Goal: Task Accomplishment & Management: Manage account settings

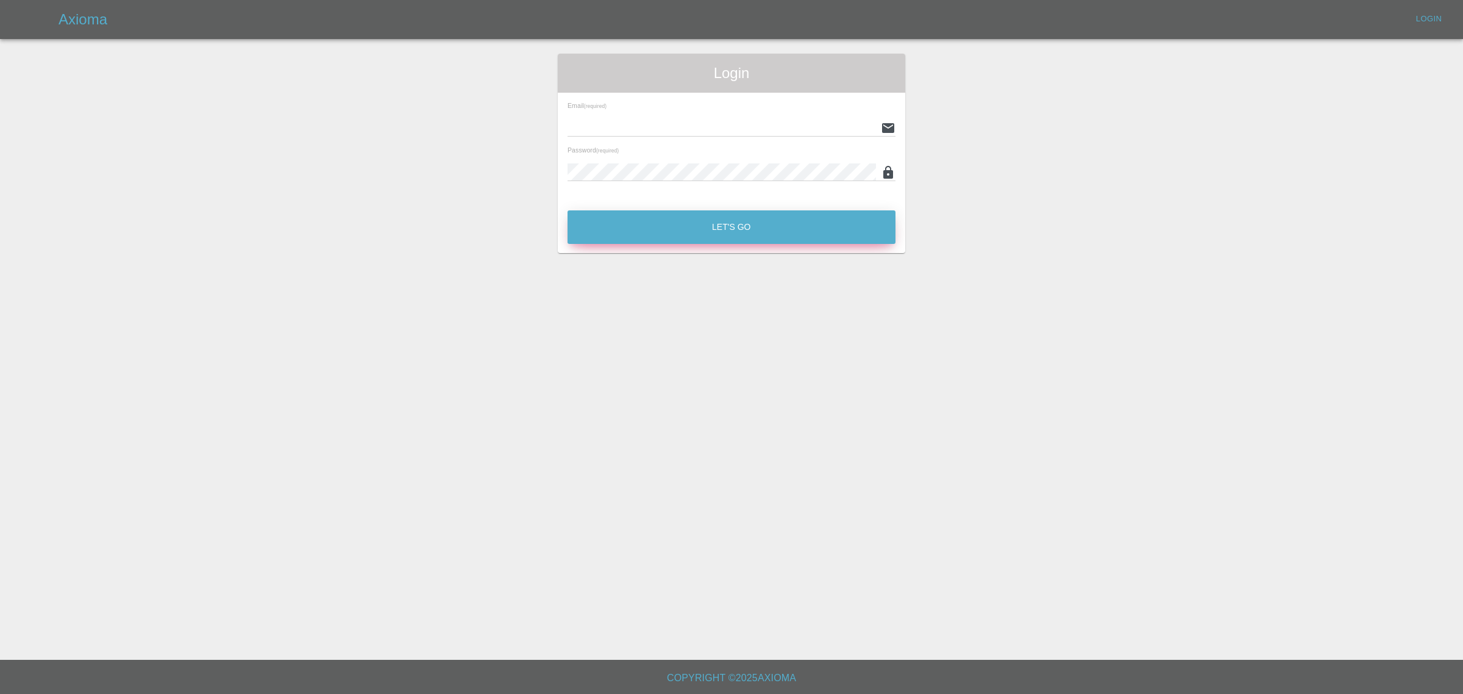
type input "[EMAIL_ADDRESS][DOMAIN_NAME]"
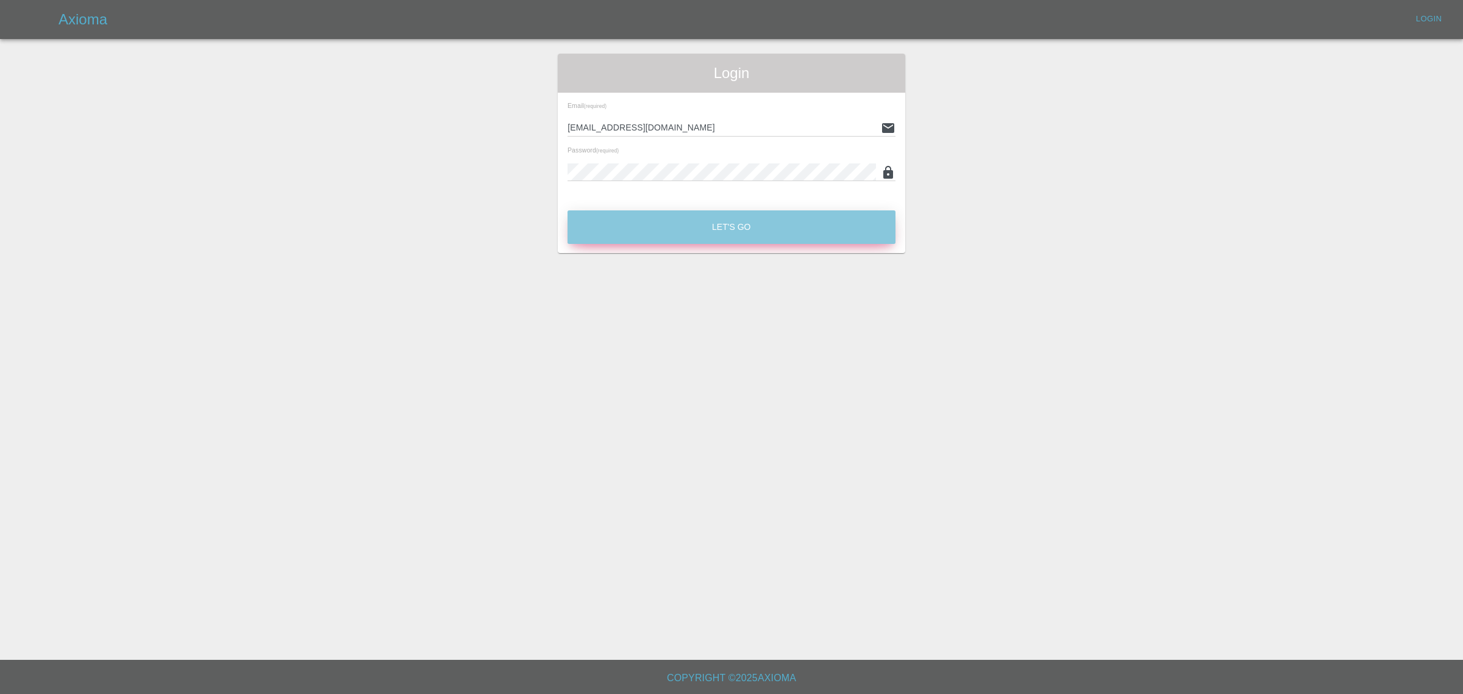
click at [741, 229] on button "Let's Go" at bounding box center [732, 227] width 328 height 34
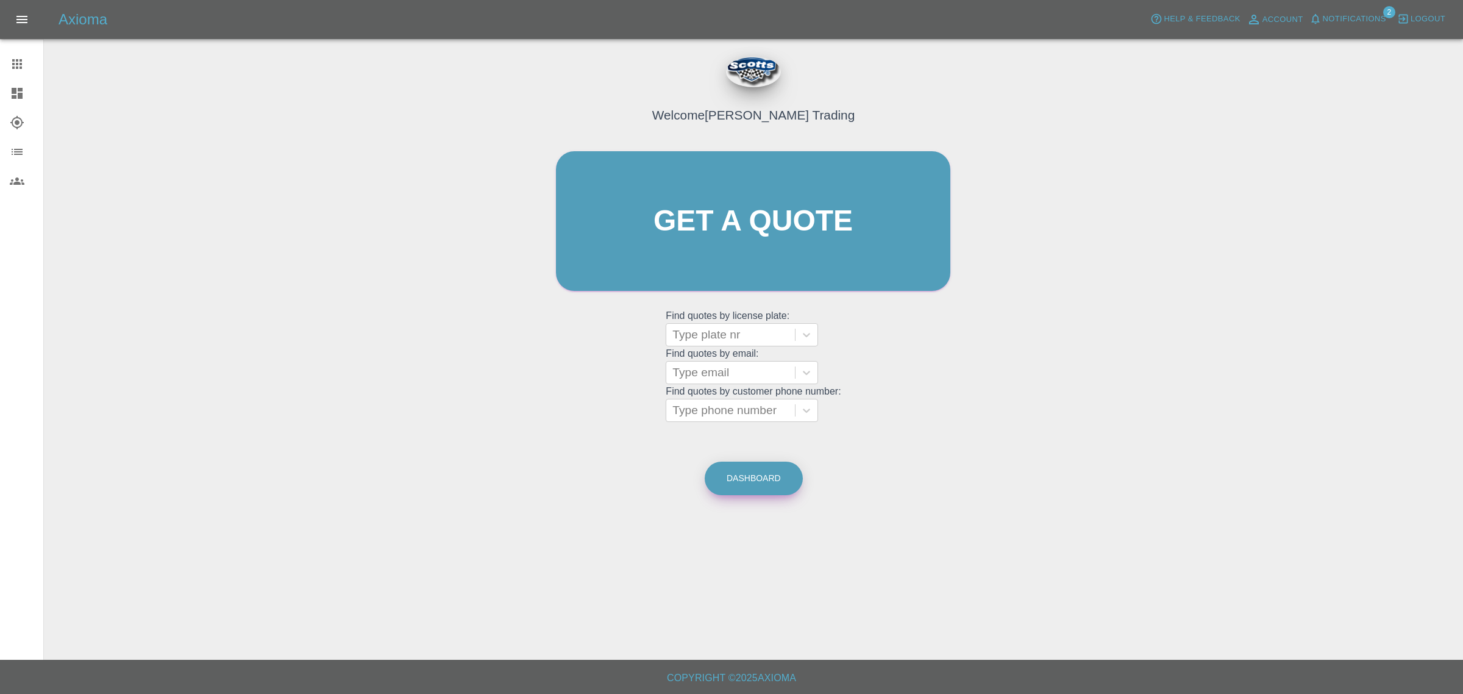
click at [718, 486] on link "Dashboard" at bounding box center [754, 479] width 98 height 34
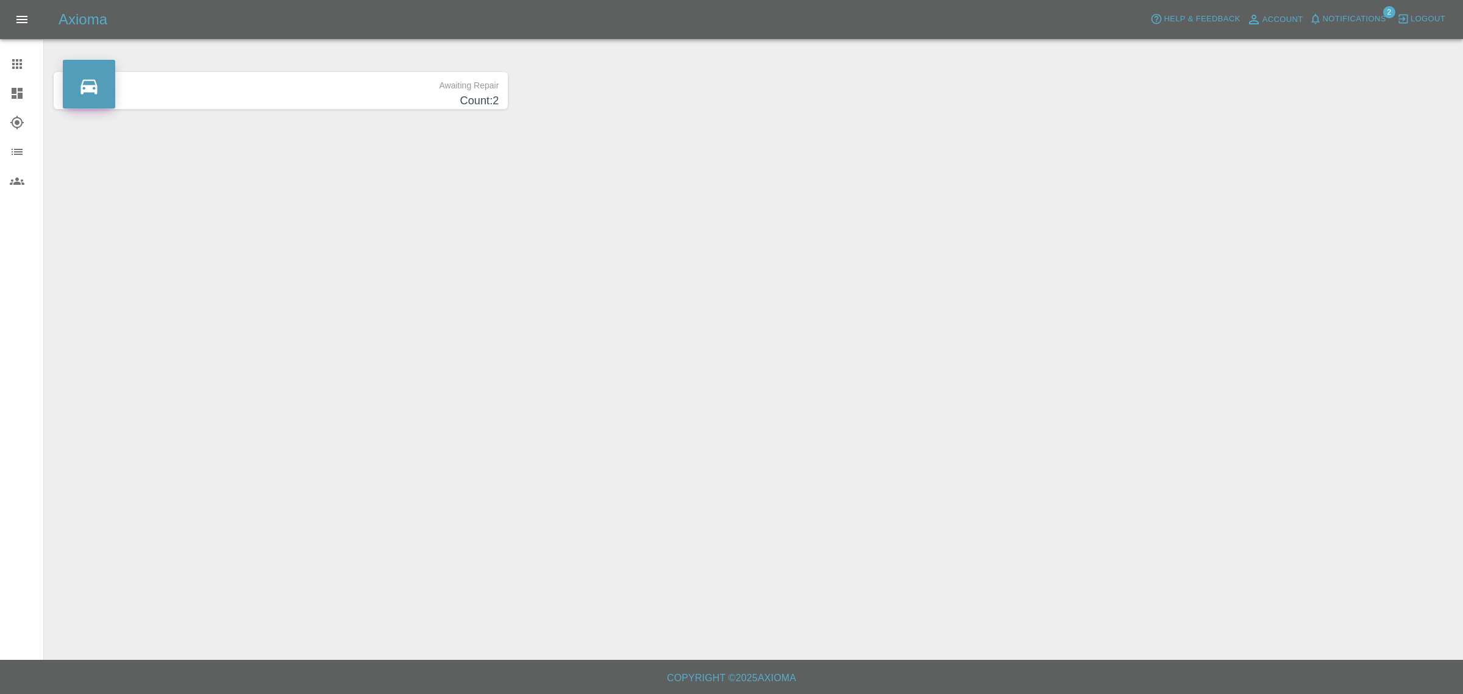
click at [89, 85] on icon at bounding box center [89, 87] width 16 height 15
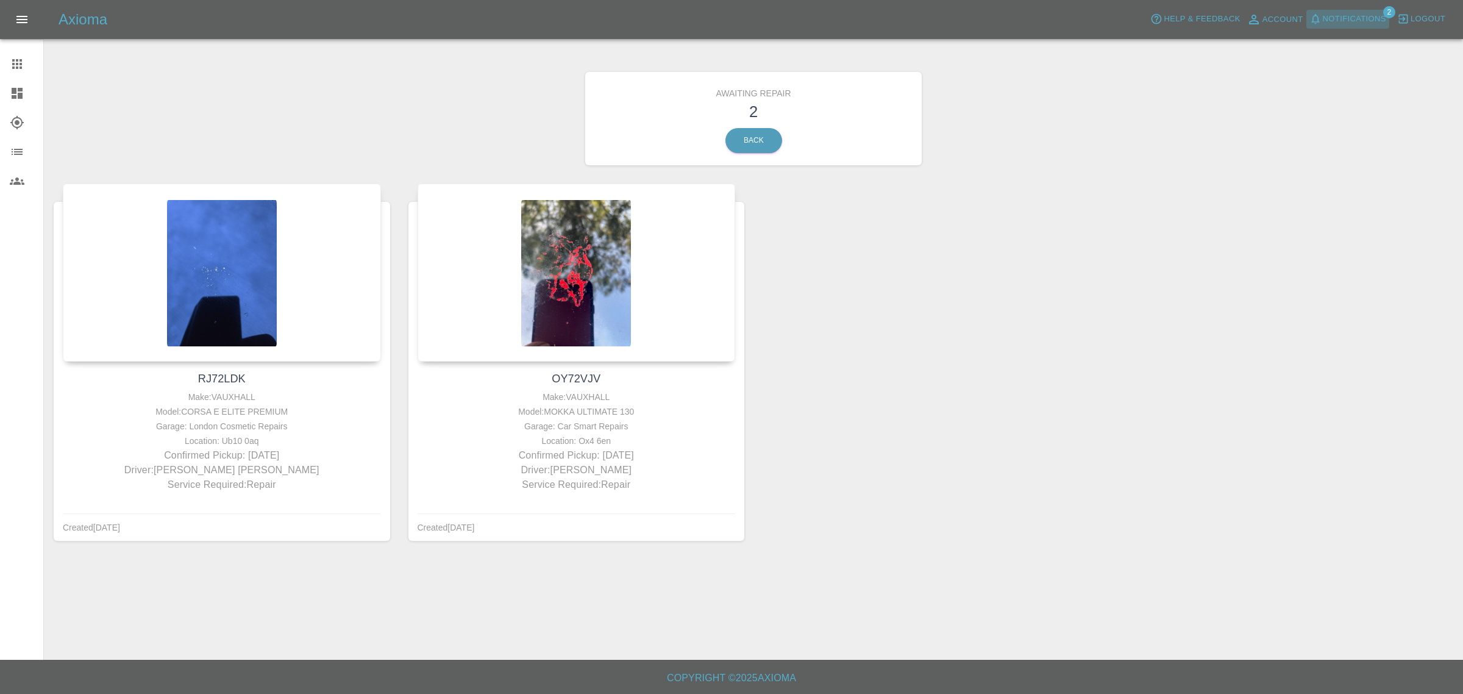
click at [1326, 16] on span "Notifications" at bounding box center [1354, 19] width 63 height 14
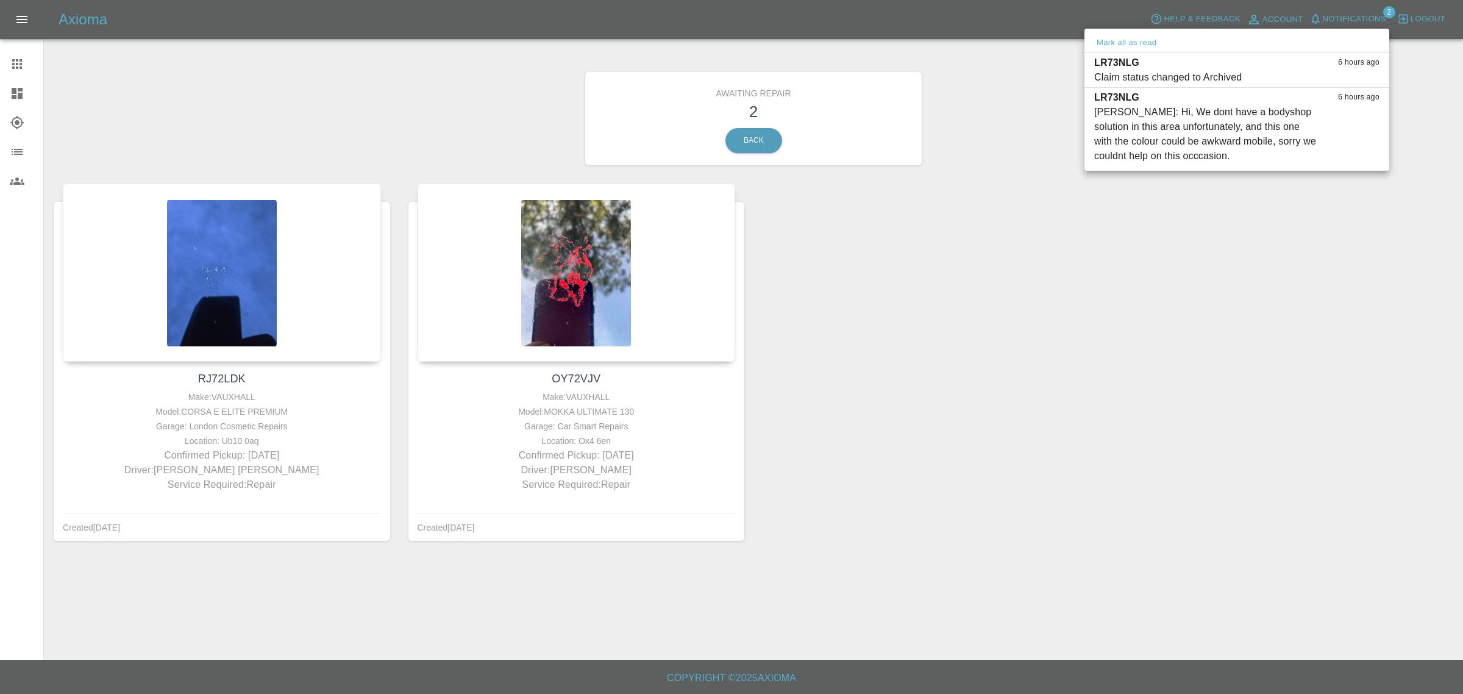
click at [1352, 16] on div at bounding box center [731, 347] width 1463 height 694
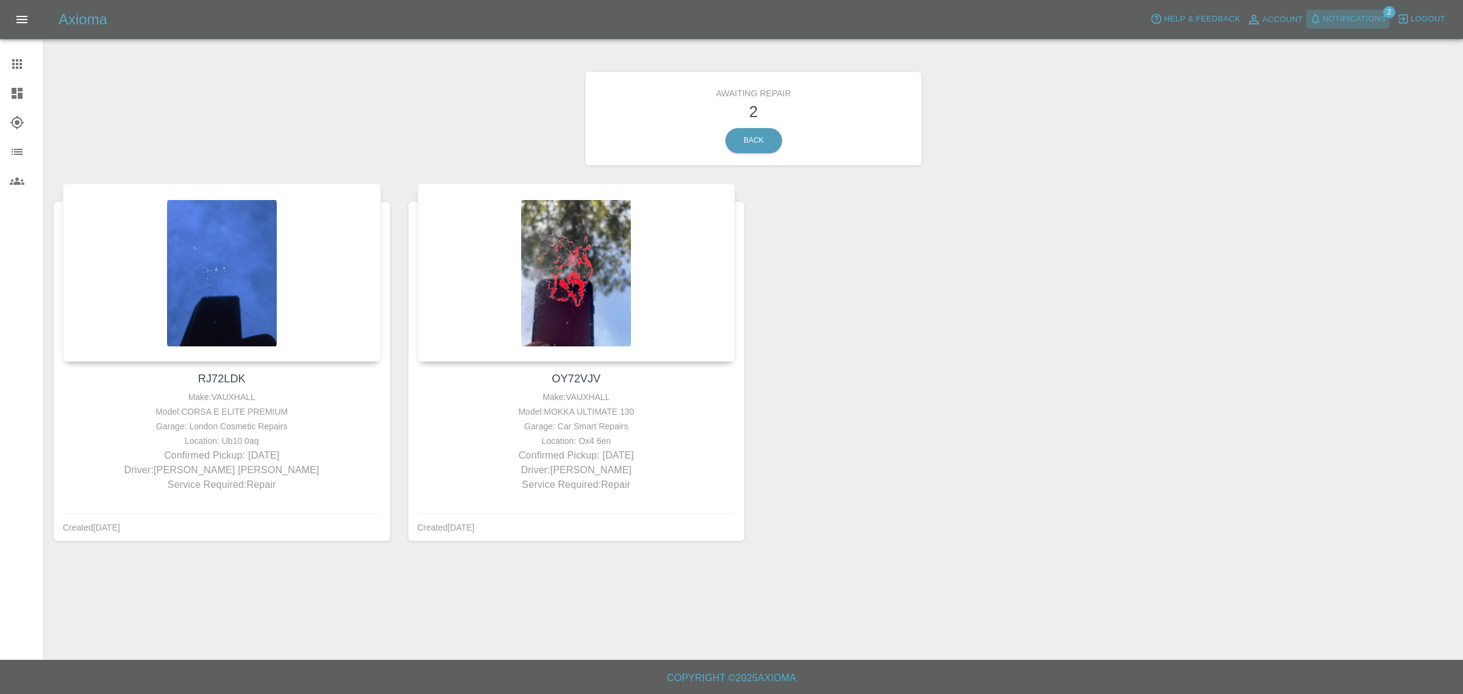
click at [1352, 16] on span "Notifications" at bounding box center [1354, 19] width 63 height 14
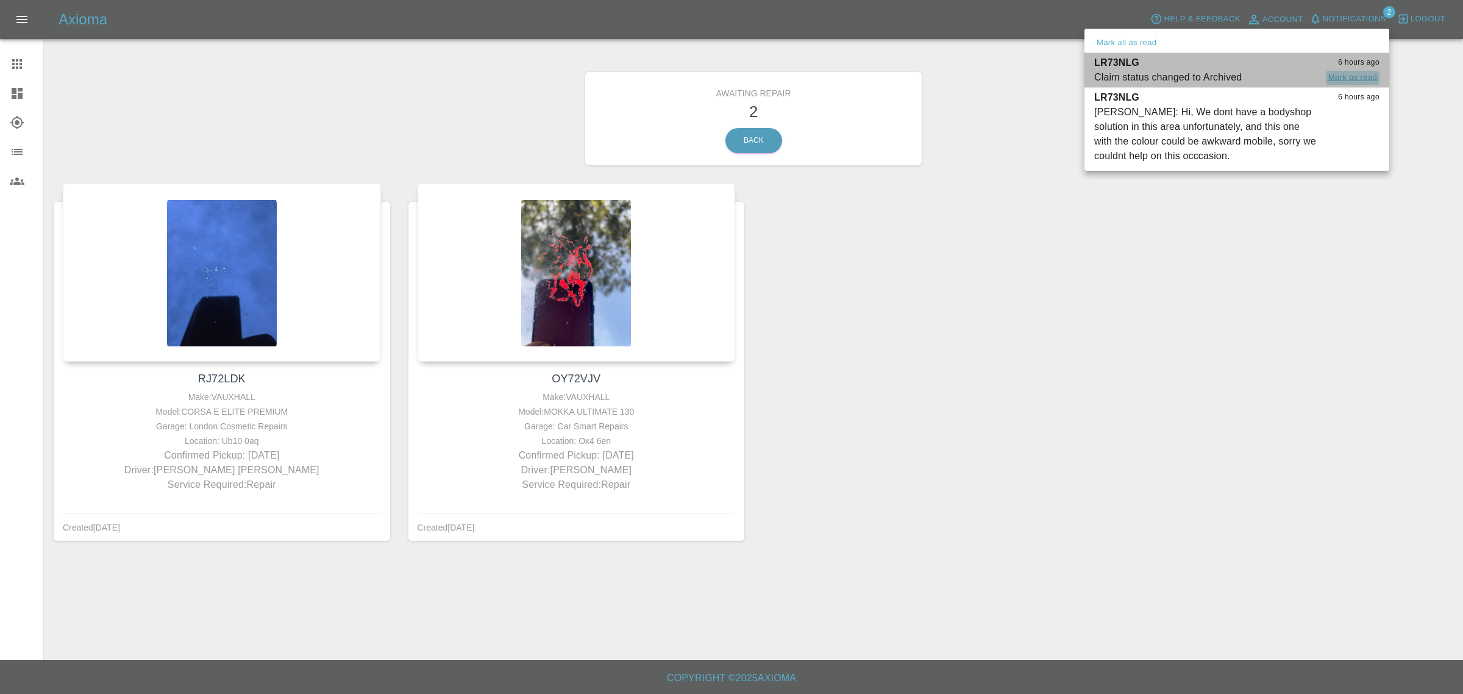
click at [1340, 79] on button "Mark as read" at bounding box center [1353, 78] width 54 height 14
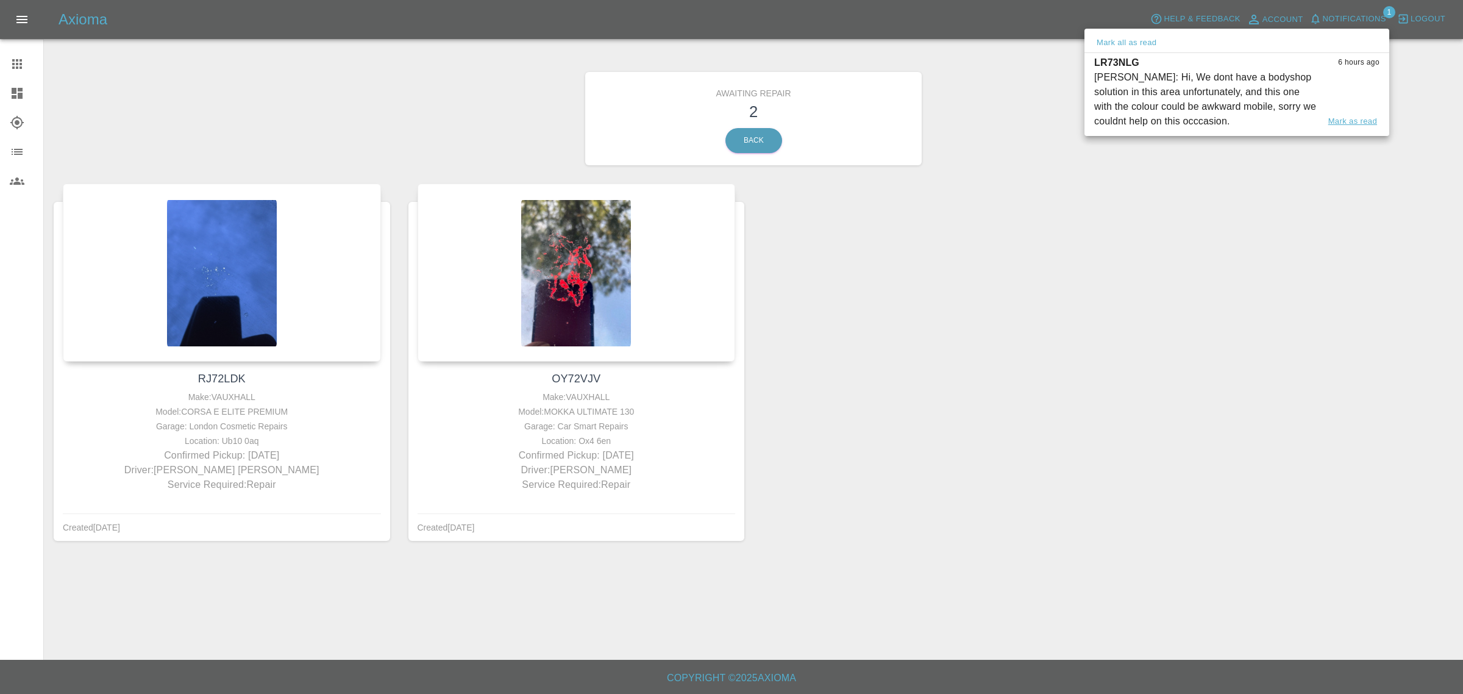
click at [1356, 119] on button "Mark as read" at bounding box center [1353, 122] width 54 height 14
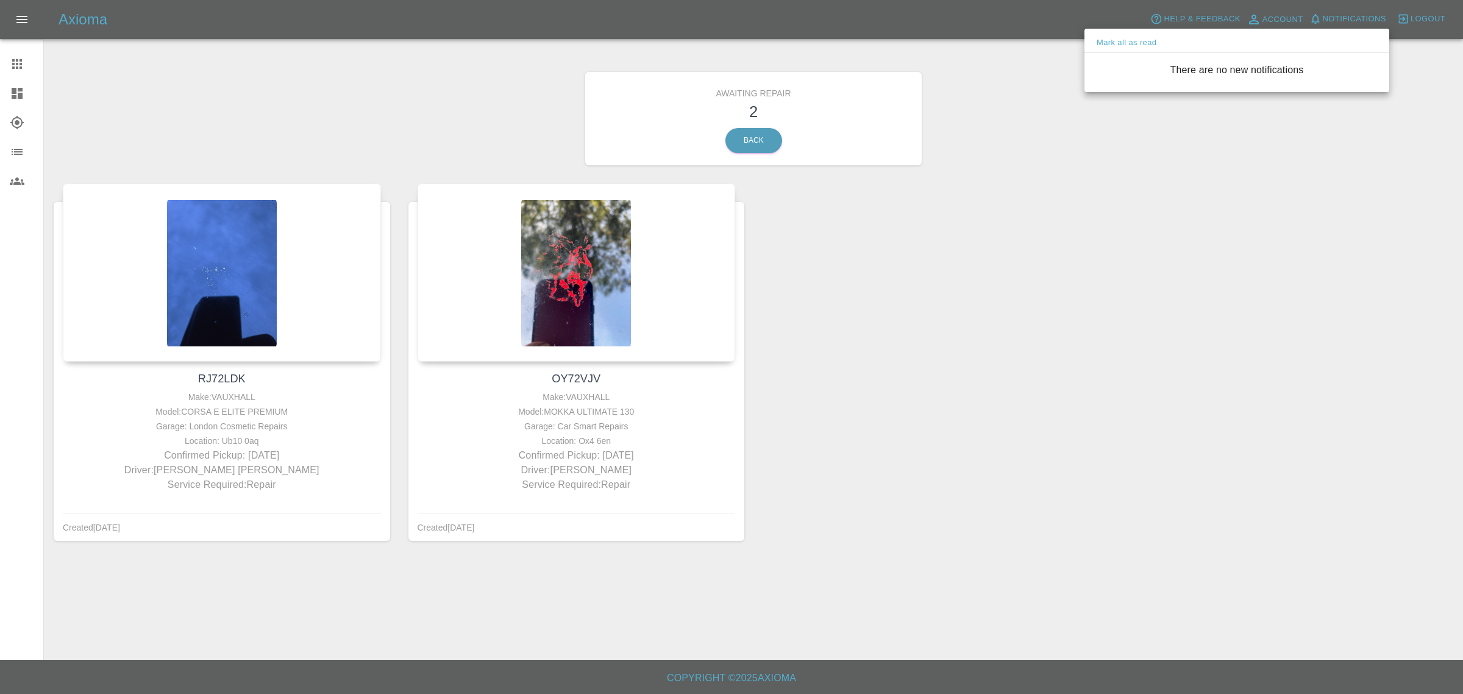
click at [1410, 16] on div at bounding box center [731, 347] width 1463 height 694
